Goal: Check status: Check status

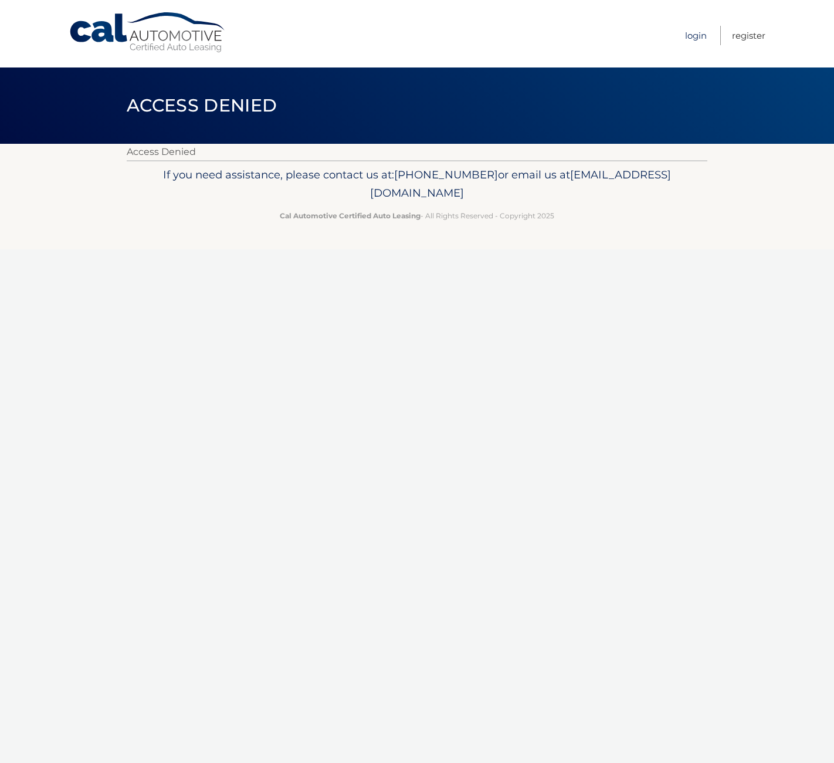
click at [697, 36] on link "Login" at bounding box center [696, 35] width 22 height 19
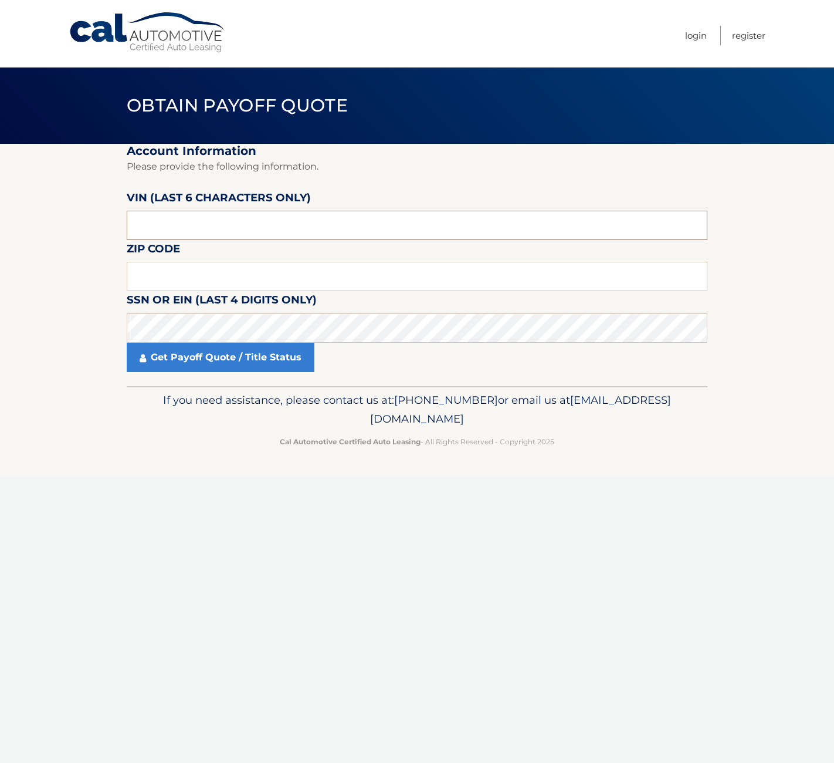
click at [173, 228] on input "text" at bounding box center [417, 225] width 581 height 29
type input "730721"
type input "07083"
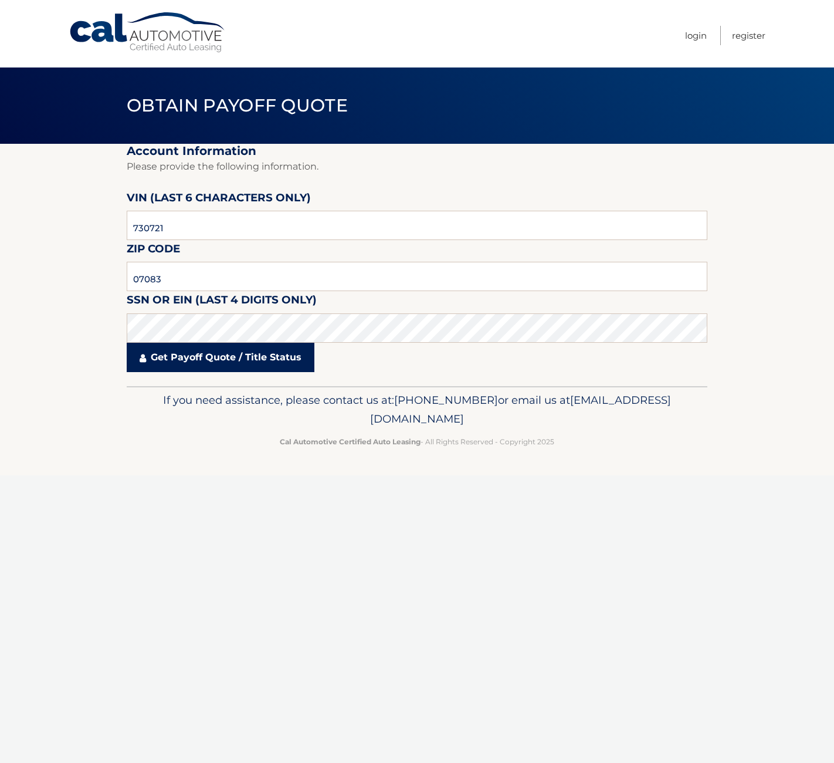
click at [197, 356] on link "Get Payoff Quote / Title Status" at bounding box center [221, 357] width 188 height 29
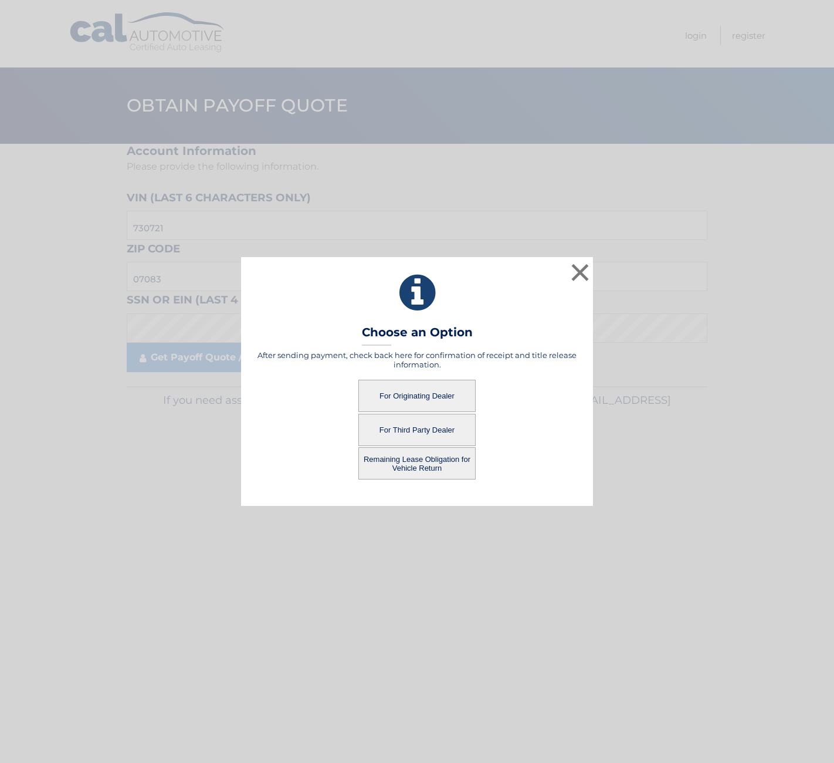
click at [404, 396] on button "For Originating Dealer" at bounding box center [417, 396] width 117 height 32
click at [423, 400] on button "For Originating Dealer" at bounding box center [417, 396] width 117 height 32
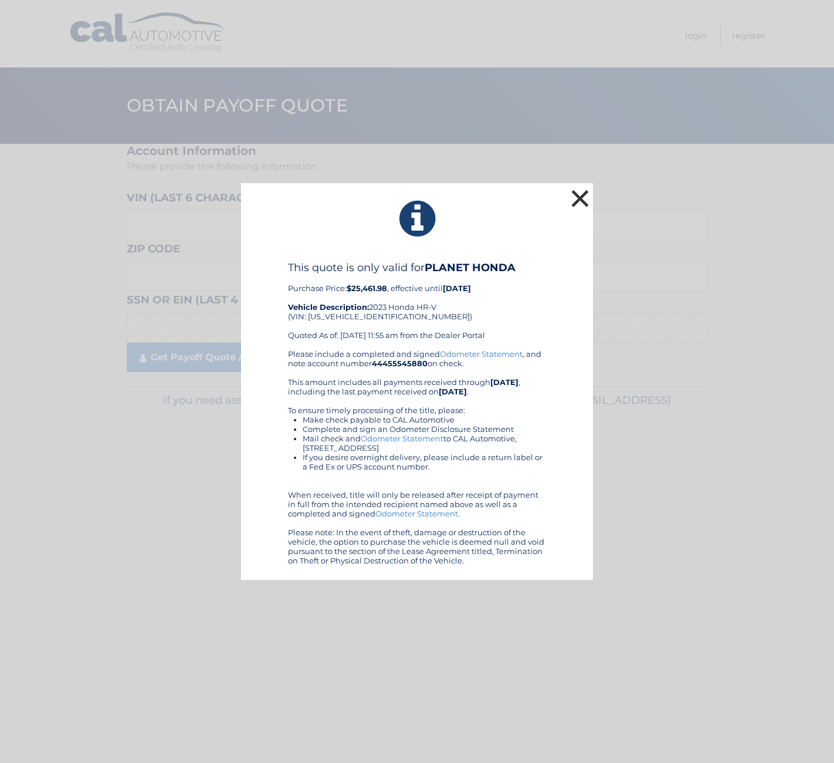
click at [581, 197] on button "×" at bounding box center [580, 198] width 23 height 23
